Goal: Information Seeking & Learning: Learn about a topic

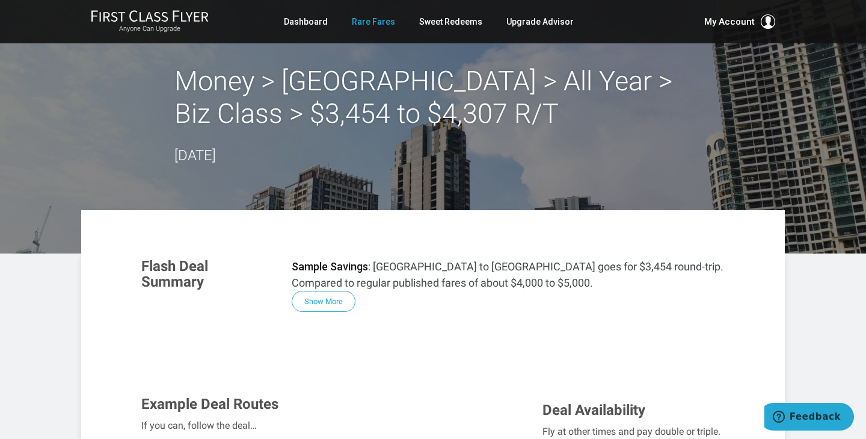
click at [386, 22] on link "Rare Fares" at bounding box center [373, 22] width 43 height 22
click at [380, 29] on link "Rare Fares" at bounding box center [373, 22] width 43 height 22
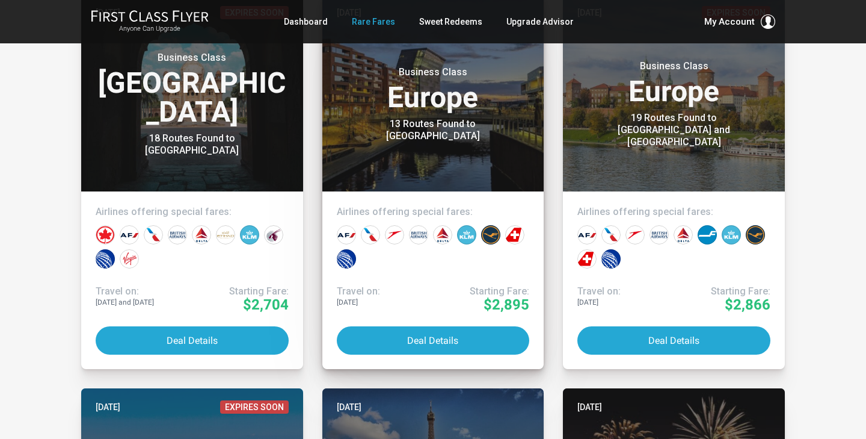
scroll to position [1853, 0]
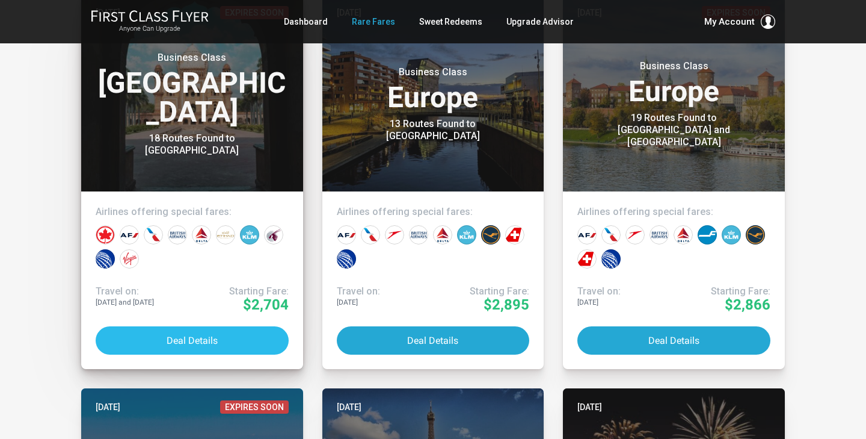
click at [196, 338] on button "Deal Details" at bounding box center [192, 340] width 193 height 28
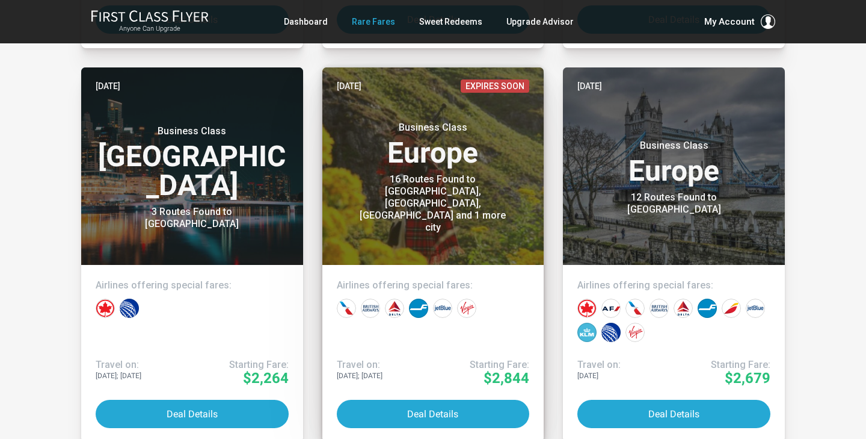
scroll to position [4097, 0]
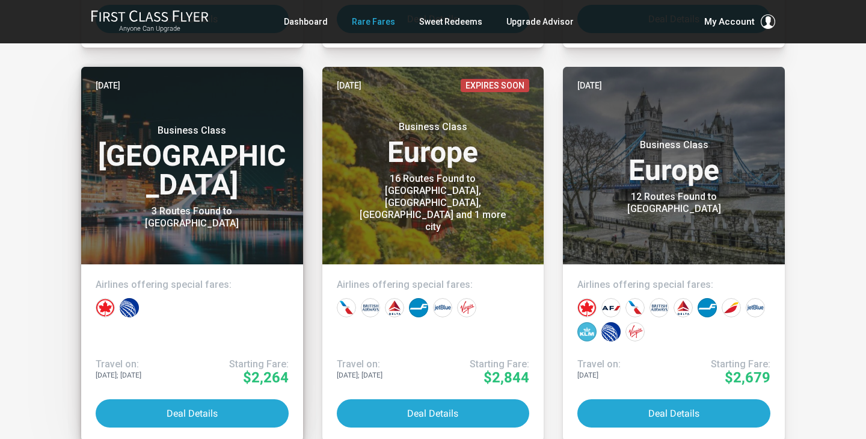
click at [252, 205] on div "3 Routes Found to Buenos Aires" at bounding box center [192, 217] width 150 height 24
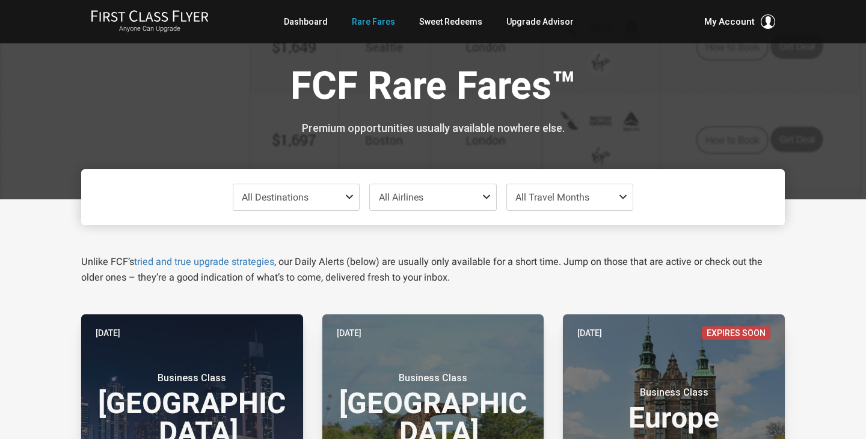
scroll to position [0, 0]
click at [450, 22] on link "Sweet Redeems" at bounding box center [450, 22] width 63 height 22
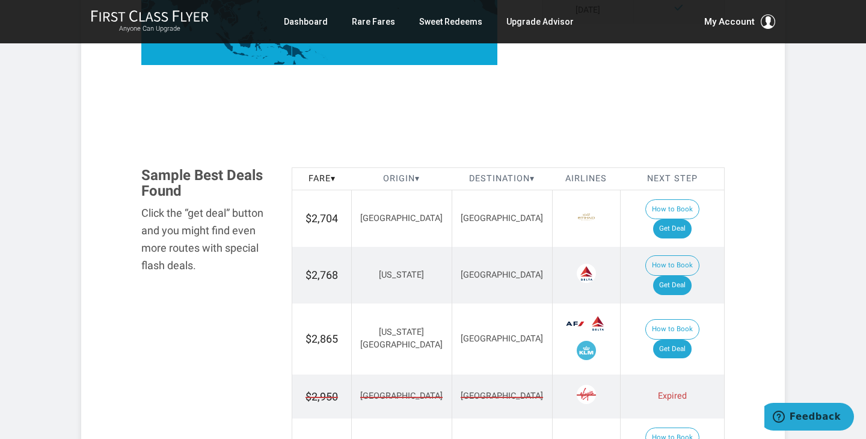
scroll to position [602, 0]
